Goal: Information Seeking & Learning: Find specific page/section

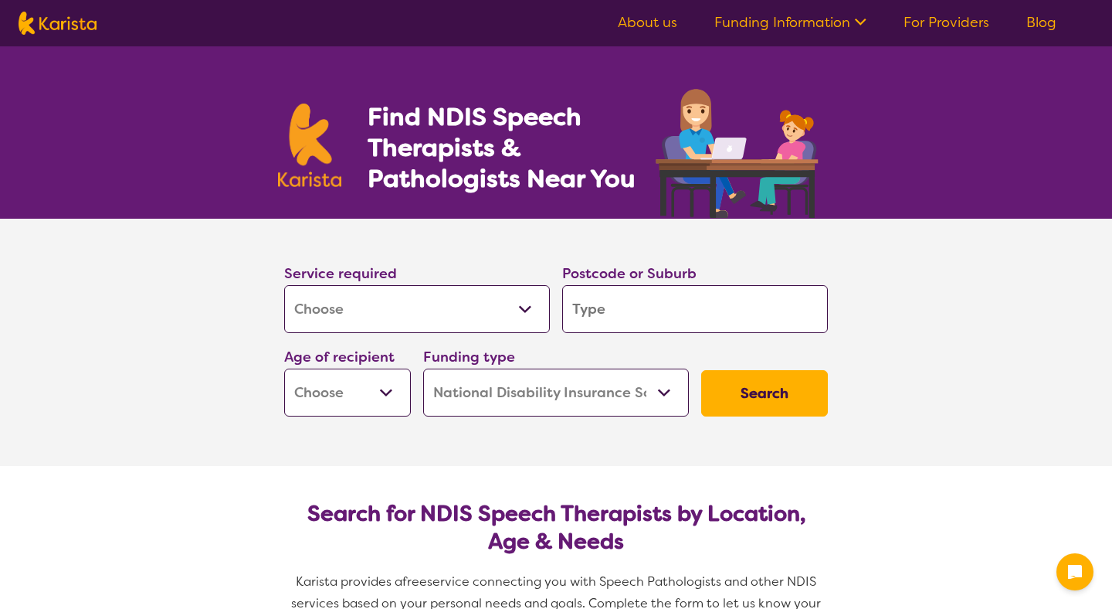
select select "[MEDICAL_DATA]"
select select "NDIS"
select select "[MEDICAL_DATA]"
select select "NDIS"
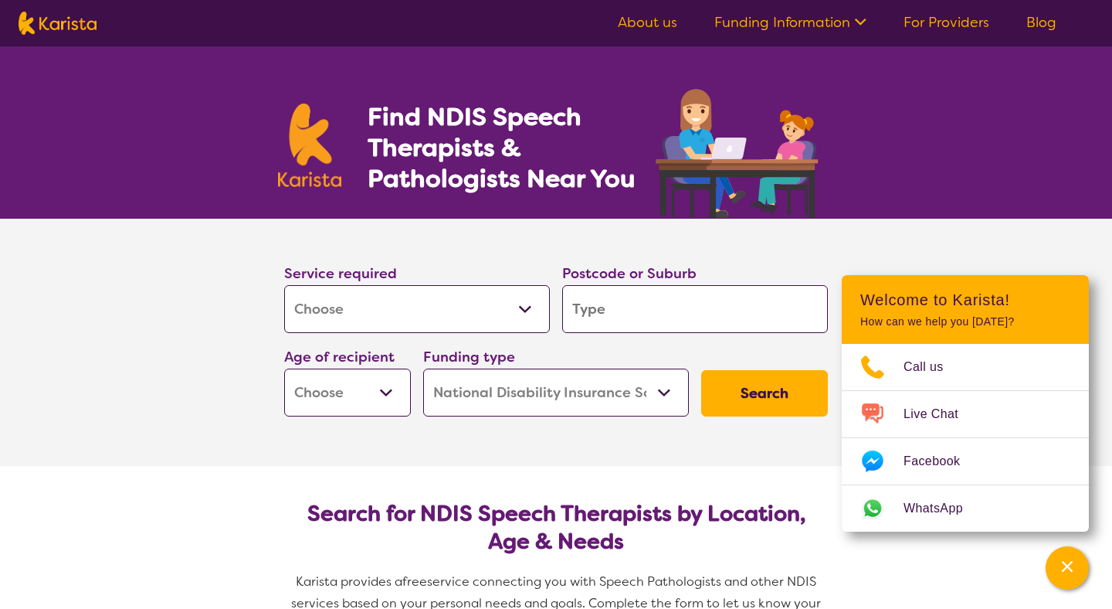
click at [374, 397] on select "Early Childhood - 0 to 9 Child - 10 to 11 Adolescent - 12 to 17 Adult - 18 to 6…" at bounding box center [347, 393] width 127 height 48
select select "AS"
click at [284, 369] on select "Early Childhood - 0 to 9 Child - 10 to 11 Adolescent - 12 to 17 Adult - 18 to 6…" at bounding box center [347, 393] width 127 height 48
select select "AS"
click at [610, 387] on select "Home Care Package (HCP) National Disability Insurance Scheme (NDIS) I don't know" at bounding box center [556, 393] width 266 height 48
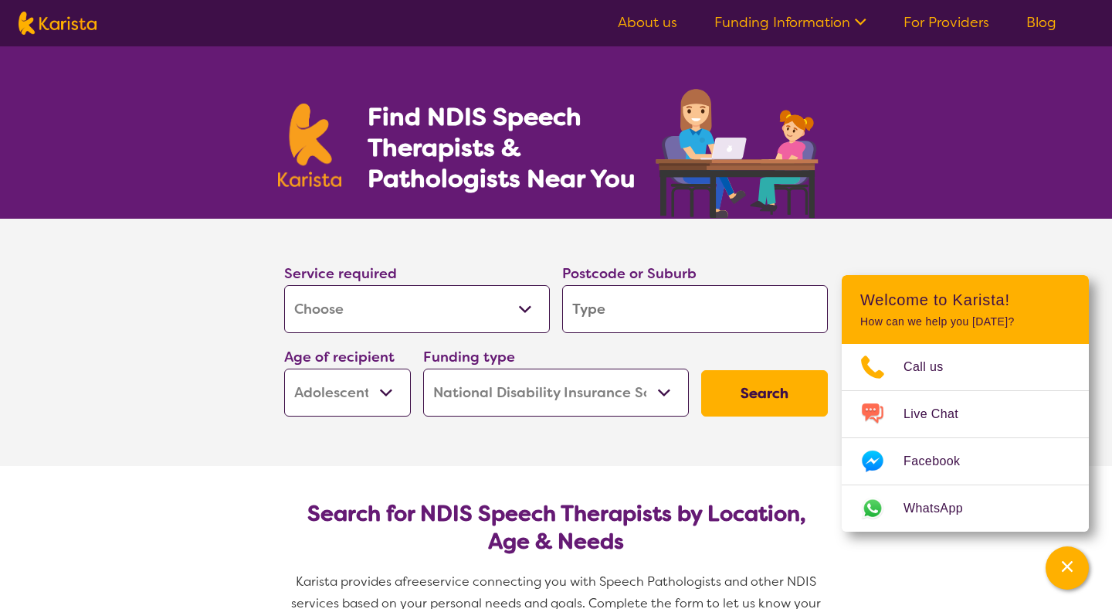
click at [423, 369] on select "Home Care Package (HCP) National Disability Insurance Scheme (NDIS) I don't know" at bounding box center [556, 393] width 266 height 48
click at [647, 312] on input "search" at bounding box center [695, 309] width 266 height 48
click at [579, 450] on section "Service required Allied Health Assistant Assessment ([MEDICAL_DATA] or [MEDICAL…" at bounding box center [556, 342] width 618 height 247
click at [620, 314] on input "search" at bounding box center [695, 309] width 266 height 48
type input "2"
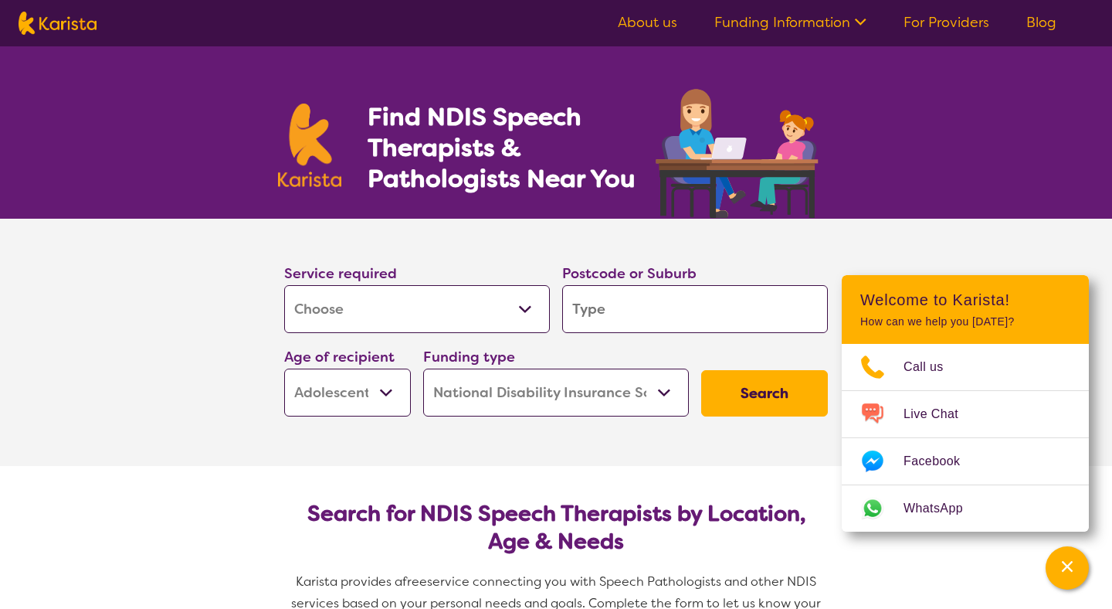
type input "2"
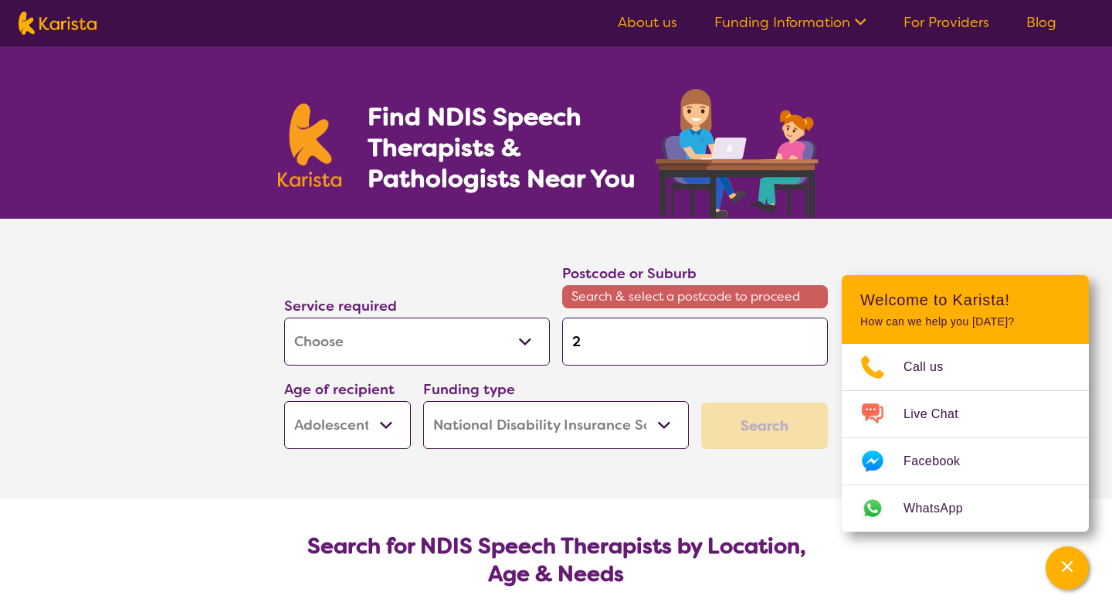
type input "21"
type input "216"
type input "2168"
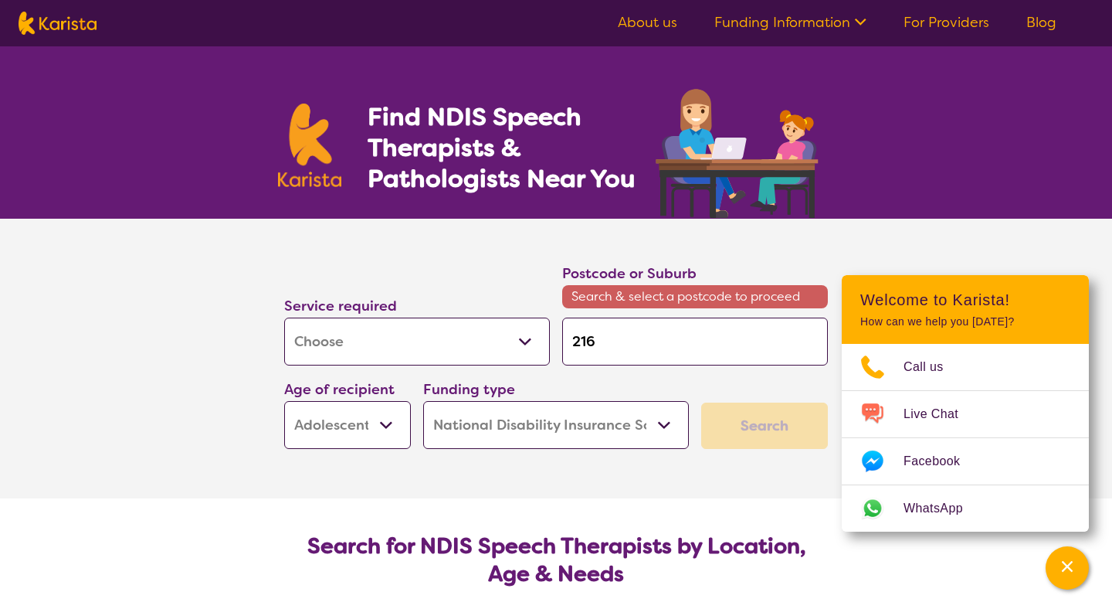
type input "2168"
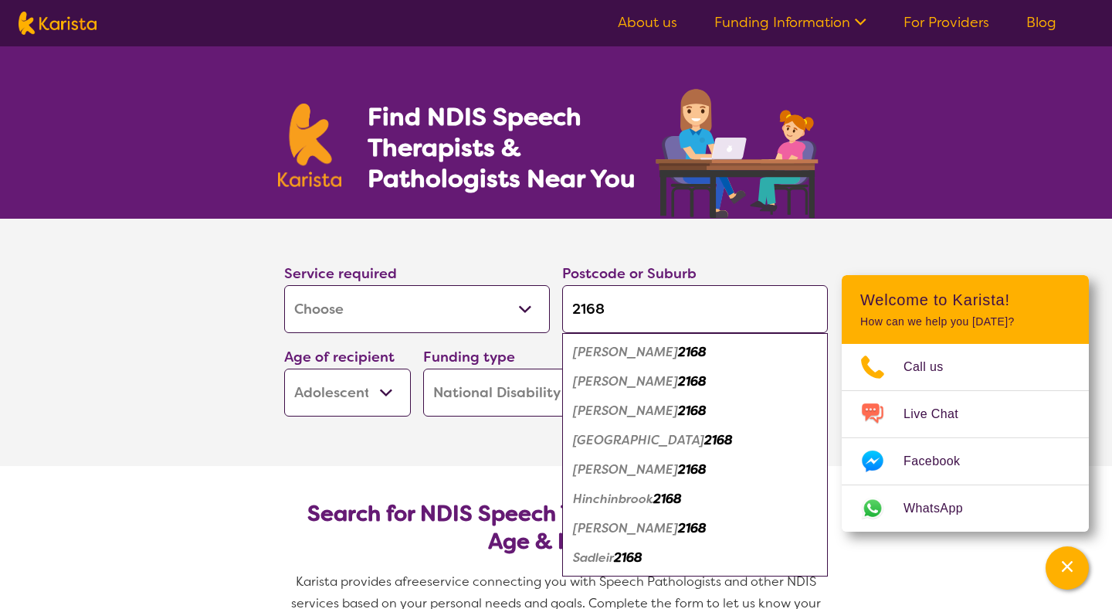
type input "2168"
click at [621, 498] on em "Hinchinbrook" at bounding box center [613, 499] width 80 height 16
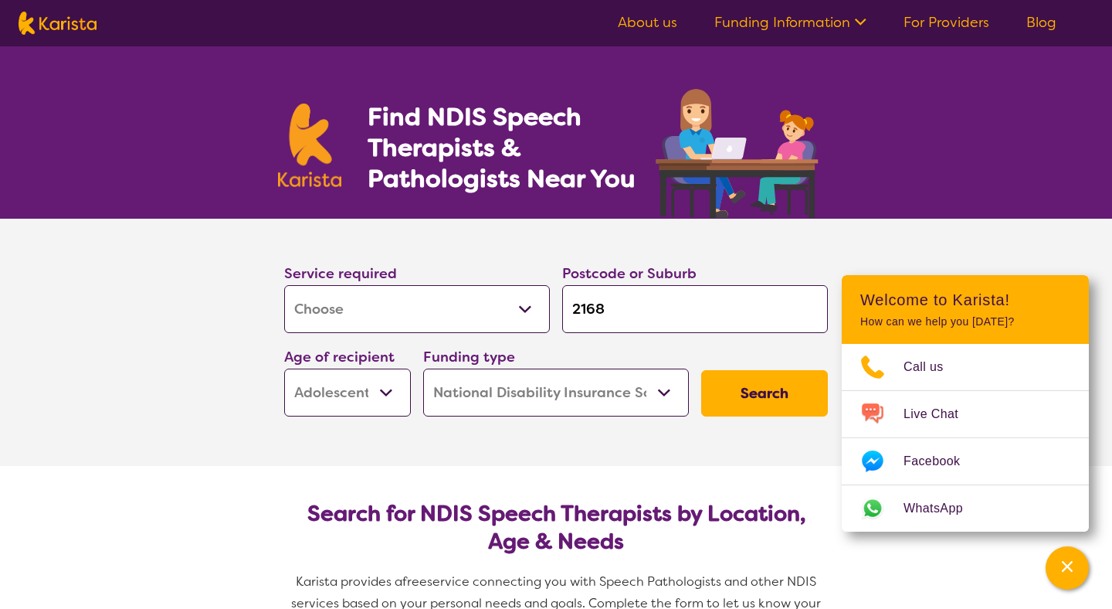
click at [735, 389] on button "Search" at bounding box center [764, 393] width 127 height 46
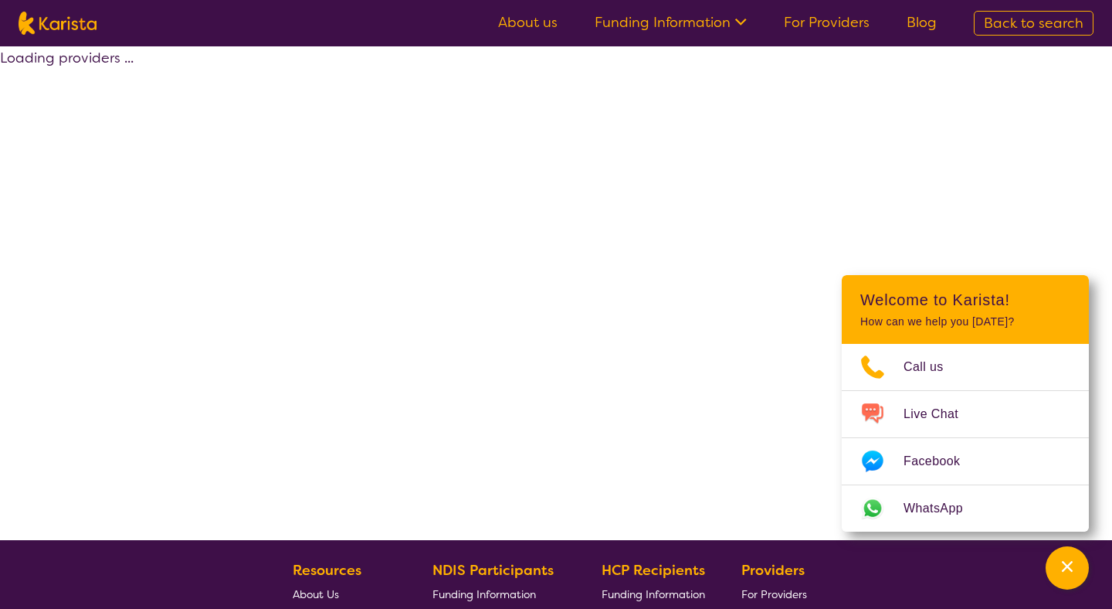
select select "by_score"
